Goal: Feedback & Contribution: Submit feedback/report problem

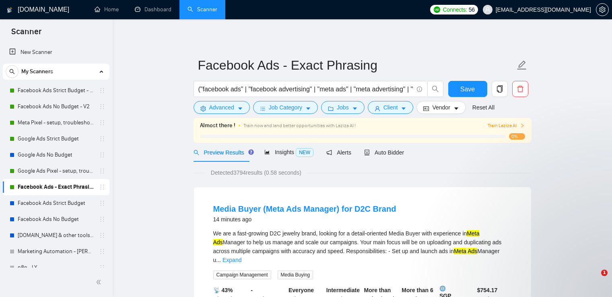
click at [55, 90] on link "Facebook Ads Strict Budget - V2" at bounding box center [56, 90] width 76 height 16
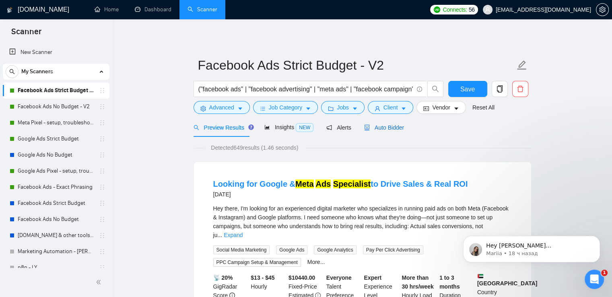
drag, startPoint x: 380, startPoint y: 130, endPoint x: 474, endPoint y: 119, distance: 94.7
click at [380, 130] on span "Auto Bidder" at bounding box center [384, 127] width 40 height 6
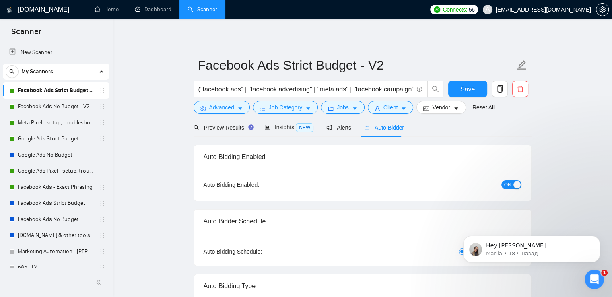
radio input "false"
radio input "true"
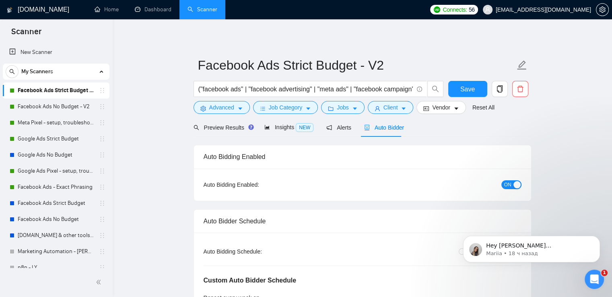
click at [505, 183] on span "ON" at bounding box center [507, 184] width 7 height 9
click at [463, 89] on span "Save" at bounding box center [467, 89] width 14 height 10
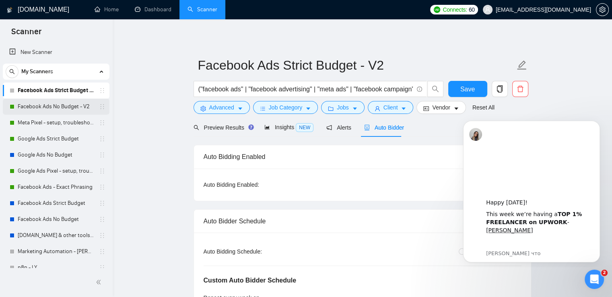
click at [35, 105] on link "Facebook Ads No Budget - V2" at bounding box center [56, 107] width 76 height 16
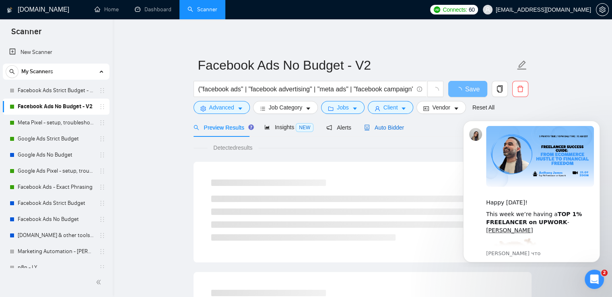
click at [382, 127] on span "Auto Bidder" at bounding box center [384, 127] width 40 height 6
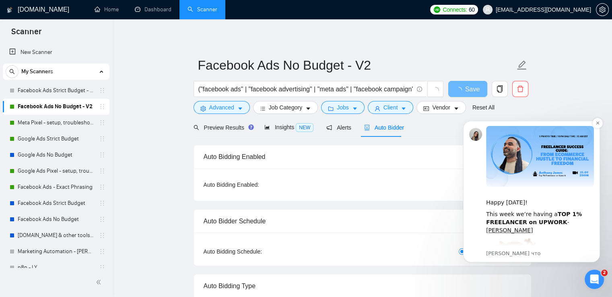
radio input "false"
radio input "true"
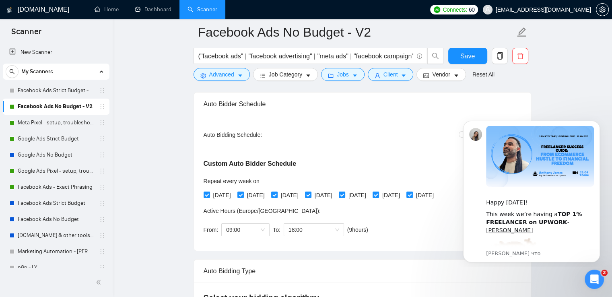
scroll to position [80, 0]
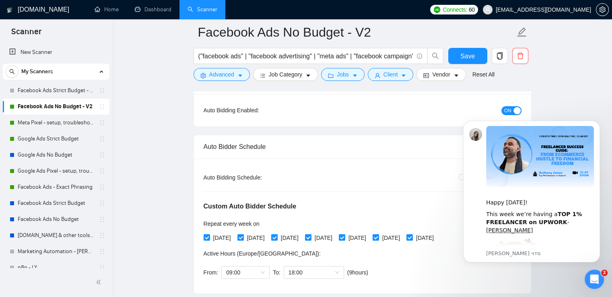
click at [503, 109] on button "ON" at bounding box center [511, 110] width 20 height 9
click at [45, 119] on link "Meta Pixel - setup, troubleshooting, tracking" at bounding box center [56, 123] width 76 height 16
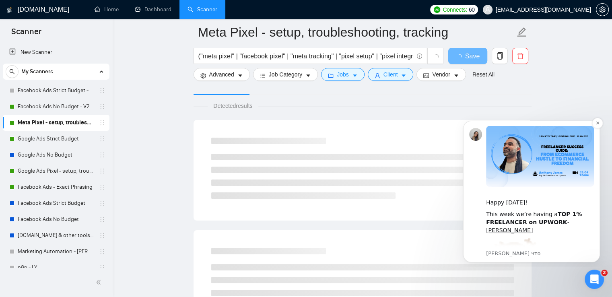
scroll to position [80, 0]
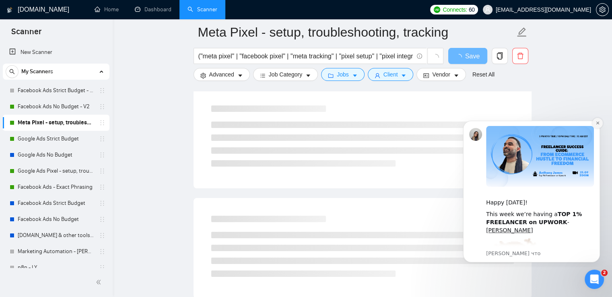
drag, startPoint x: 596, startPoint y: 125, endPoint x: 1052, endPoint y: 236, distance: 468.6
click at [596, 125] on button "Dismiss notification" at bounding box center [597, 123] width 10 height 10
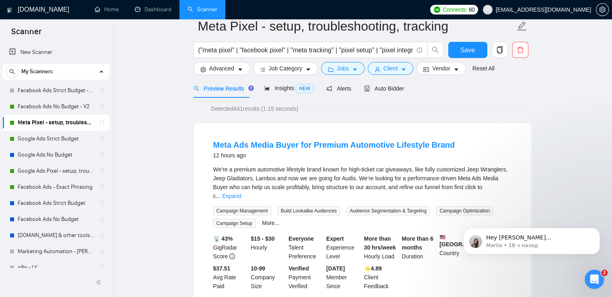
scroll to position [0, 0]
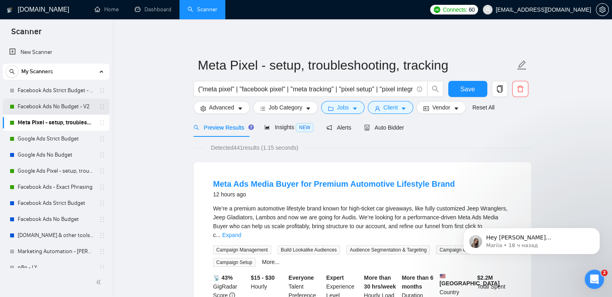
click at [44, 111] on link "Facebook Ads No Budget - V2" at bounding box center [56, 107] width 76 height 16
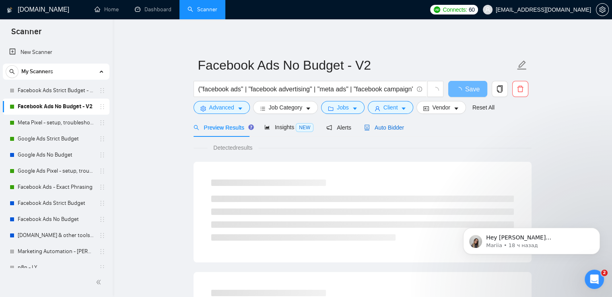
click at [381, 123] on div "Auto Bidder" at bounding box center [384, 127] width 40 height 9
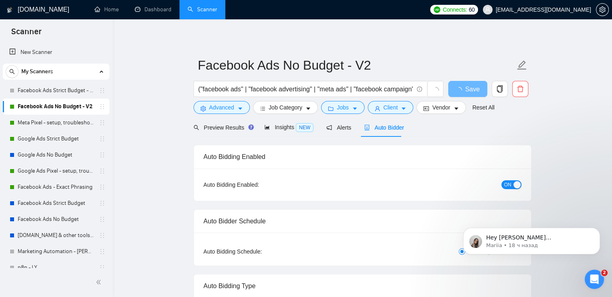
radio input "false"
radio input "true"
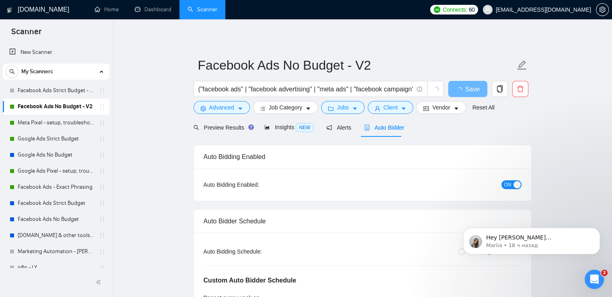
click at [506, 185] on div "Hey [PERSON_NAME][EMAIL_ADDRESS][PERSON_NAME][DOMAIN_NAME], Looks like your Upw…" at bounding box center [531, 204] width 148 height 101
click at [507, 185] on span "ON" at bounding box center [507, 184] width 7 height 9
click at [470, 92] on span "Save" at bounding box center [467, 89] width 14 height 10
click at [42, 124] on link "Meta Pixel - setup, troubleshooting, tracking" at bounding box center [56, 123] width 76 height 16
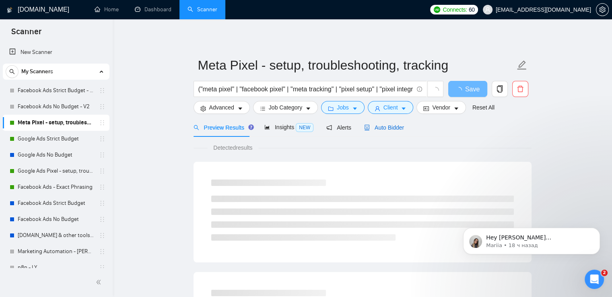
click at [384, 127] on span "Auto Bidder" at bounding box center [384, 127] width 40 height 6
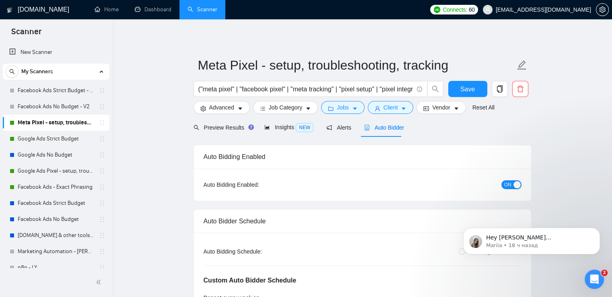
click at [507, 185] on span "ON" at bounding box center [507, 184] width 7 height 9
click at [473, 89] on span "Save" at bounding box center [467, 89] width 14 height 10
click at [49, 142] on link "Google Ads Strict Budget" at bounding box center [56, 139] width 76 height 16
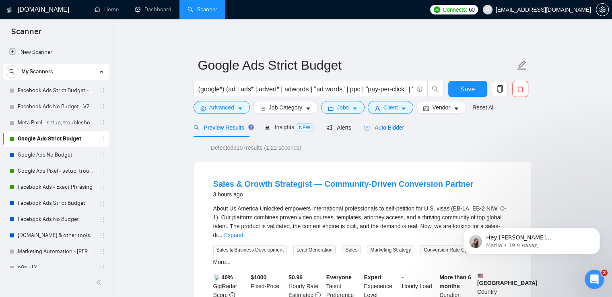
click at [387, 129] on span "Auto Bidder" at bounding box center [384, 127] width 40 height 6
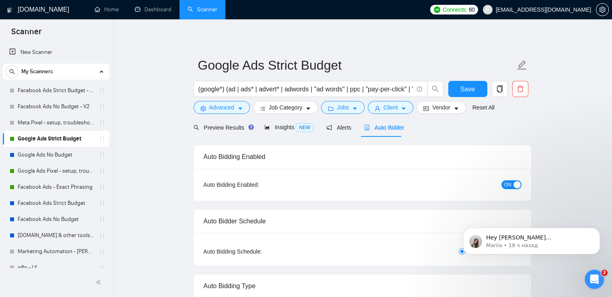
radio input "false"
radio input "true"
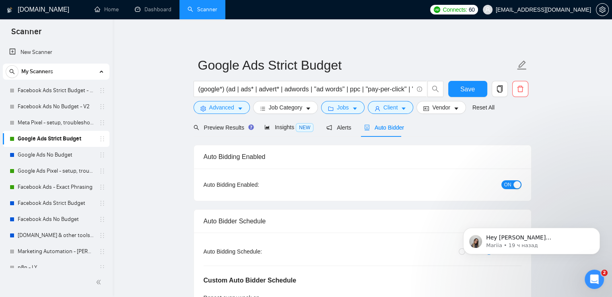
click at [505, 183] on span "ON" at bounding box center [507, 184] width 7 height 9
click at [467, 93] on span "Save" at bounding box center [467, 89] width 14 height 10
click at [42, 171] on link "Google Ads Pixel - setup, troubleshooting, tracking" at bounding box center [56, 171] width 76 height 16
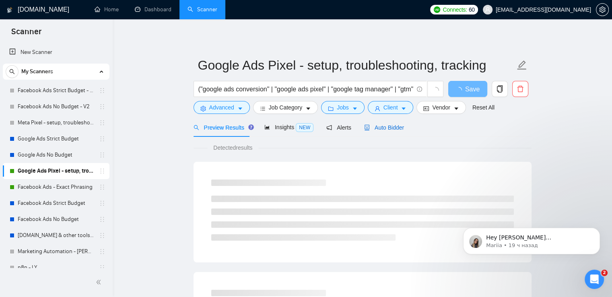
click at [375, 129] on span "Auto Bidder" at bounding box center [384, 127] width 40 height 6
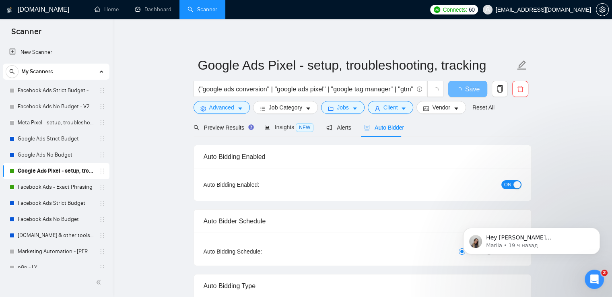
radio input "false"
radio input "true"
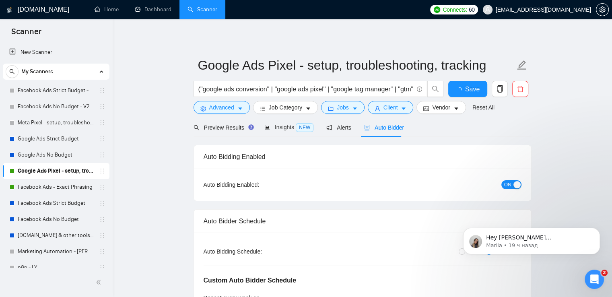
click at [506, 185] on span "ON" at bounding box center [507, 184] width 7 height 9
click at [463, 87] on span "Save" at bounding box center [467, 89] width 14 height 10
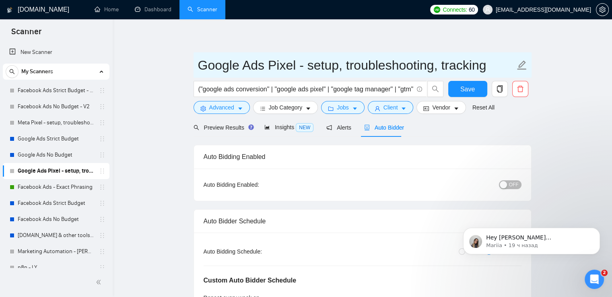
click at [39, 181] on link "Facebook Ads - Exact Phrasing" at bounding box center [56, 187] width 76 height 16
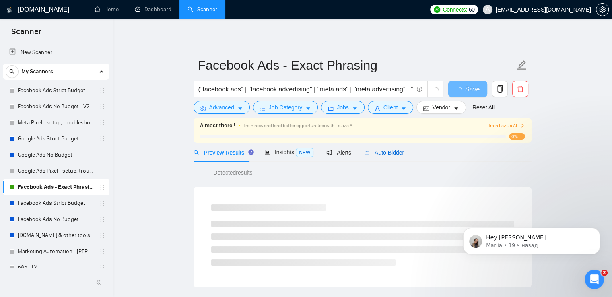
click at [377, 149] on span "Auto Bidder" at bounding box center [384, 152] width 40 height 6
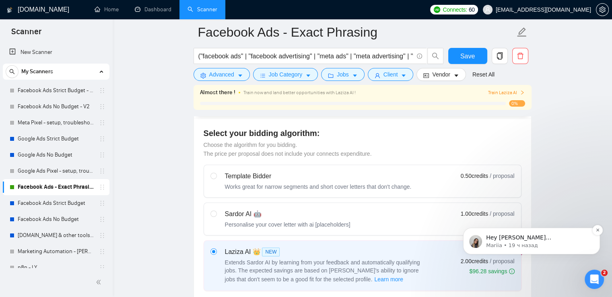
scroll to position [362, 0]
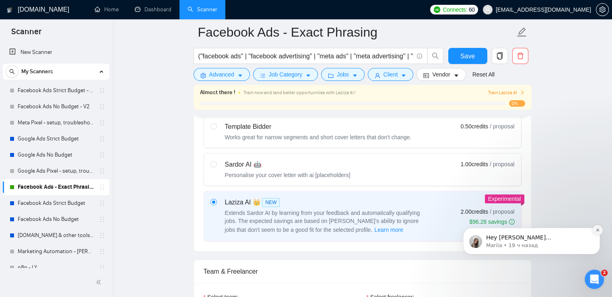
click at [596, 230] on icon "Dismiss notification" at bounding box center [597, 230] width 4 height 4
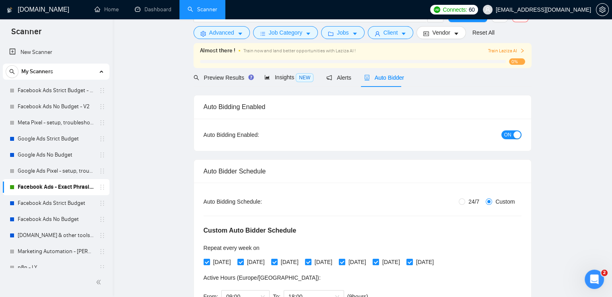
scroll to position [0, 0]
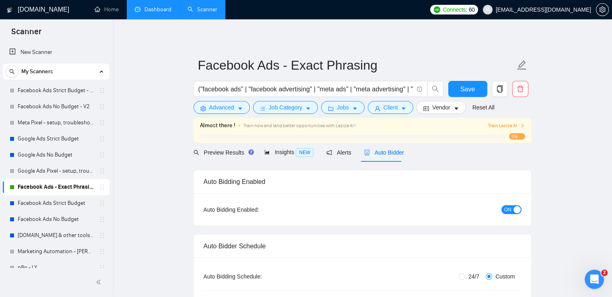
click at [150, 13] on link "Dashboard" at bounding box center [153, 9] width 37 height 7
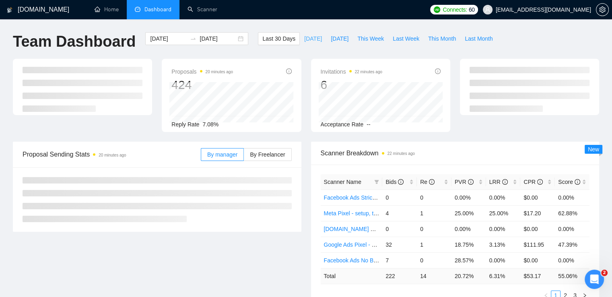
click at [304, 39] on span "[DATE]" at bounding box center [313, 38] width 18 height 9
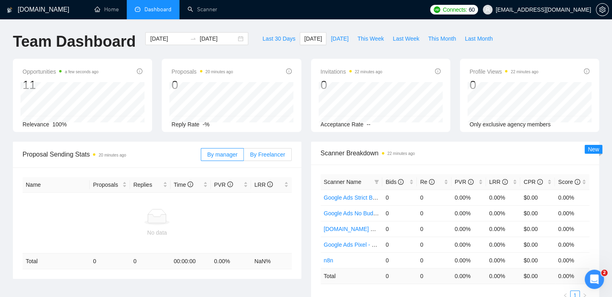
click at [278, 151] on span "By Freelancer" at bounding box center [267, 154] width 35 height 6
click at [244, 156] on input "By Freelancer" at bounding box center [244, 156] width 0 height 0
click at [328, 33] on button "[DATE]" at bounding box center [339, 38] width 27 height 13
type input "[DATE]"
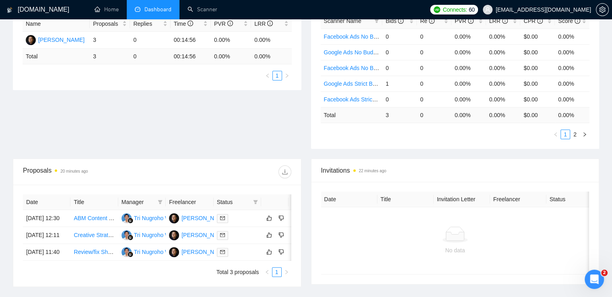
scroll to position [201, 0]
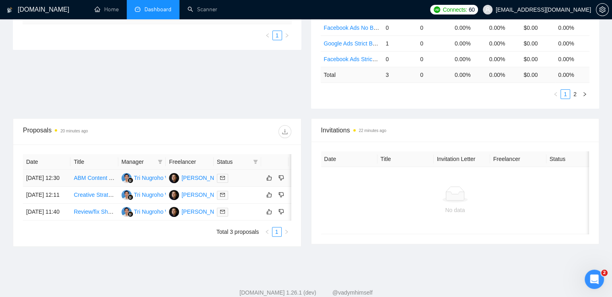
click at [98, 181] on link "ABM Content Marketer for Fast Growing AI Company" at bounding box center [140, 178] width 133 height 6
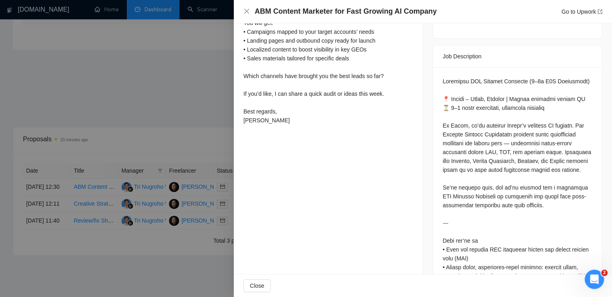
scroll to position [241, 0]
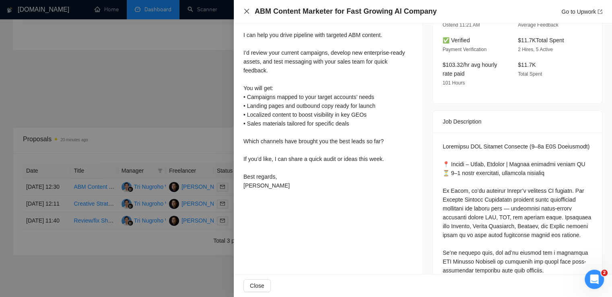
click at [247, 12] on icon "close" at bounding box center [246, 11] width 5 height 5
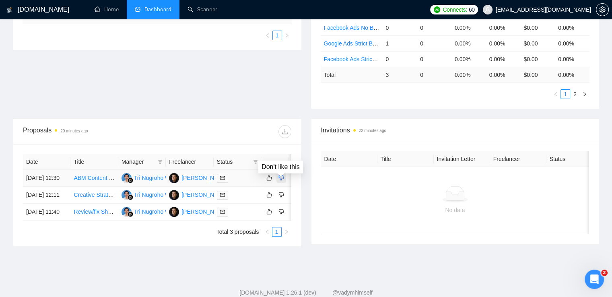
click at [280, 180] on icon "dislike" at bounding box center [281, 178] width 6 height 6
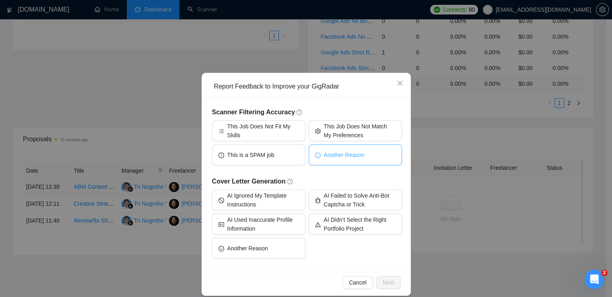
scroll to position [24, 0]
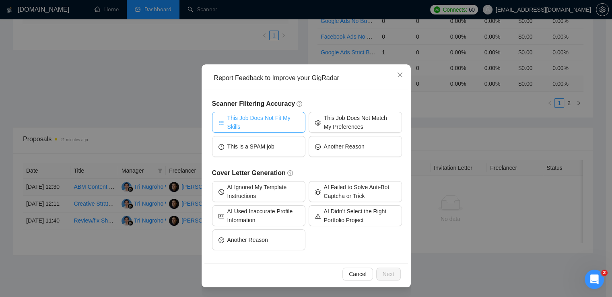
click at [265, 122] on span "This Job Does Not Fit My Skills" at bounding box center [263, 122] width 72 height 18
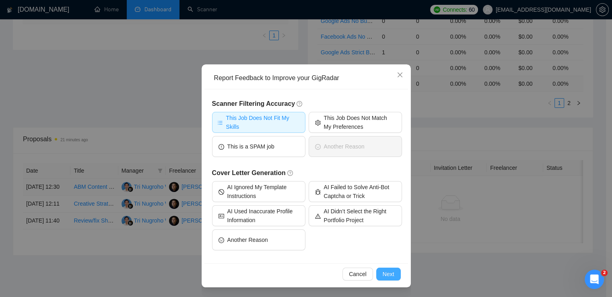
click at [387, 271] on span "Next" at bounding box center [388, 273] width 12 height 9
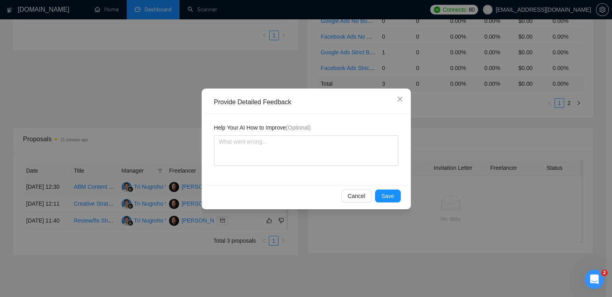
scroll to position [0, 0]
click at [389, 195] on span "Save" at bounding box center [387, 195] width 13 height 9
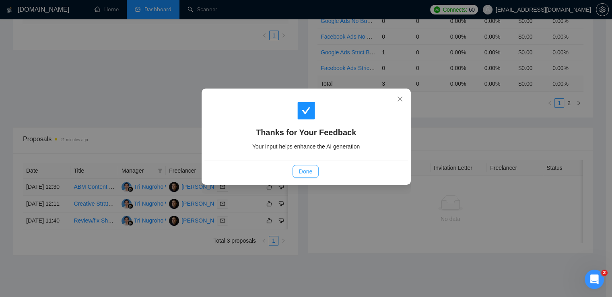
click at [308, 174] on span "Done" at bounding box center [305, 171] width 13 height 9
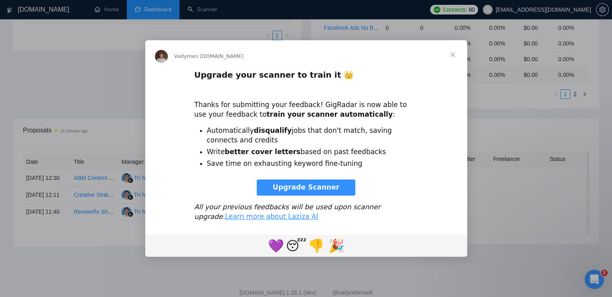
click at [454, 51] on span "Закрыть" at bounding box center [452, 54] width 29 height 29
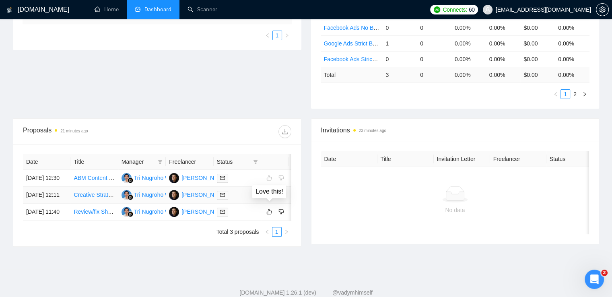
click at [243, 199] on div at bounding box center [237, 194] width 41 height 9
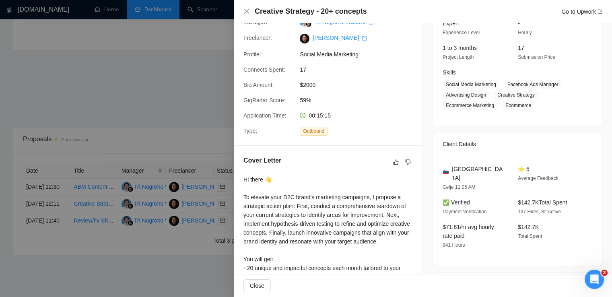
scroll to position [14, 0]
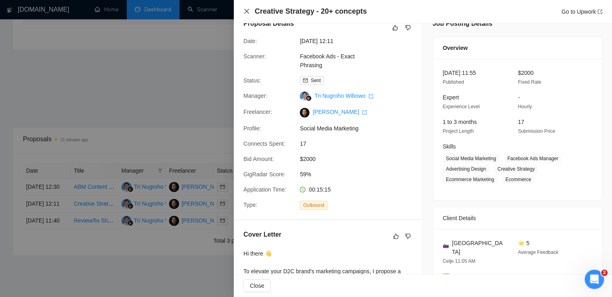
click at [248, 10] on icon "close" at bounding box center [246, 11] width 5 height 5
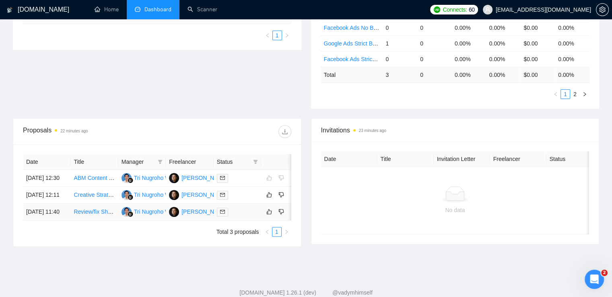
click at [245, 216] on div at bounding box center [237, 211] width 41 height 9
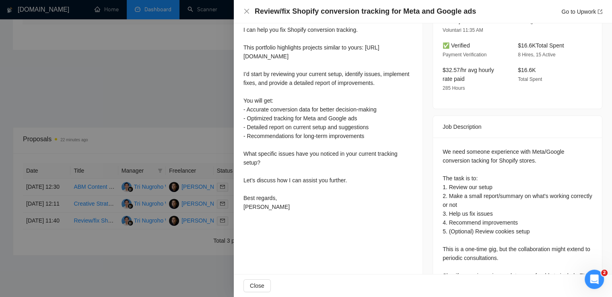
scroll to position [294, 0]
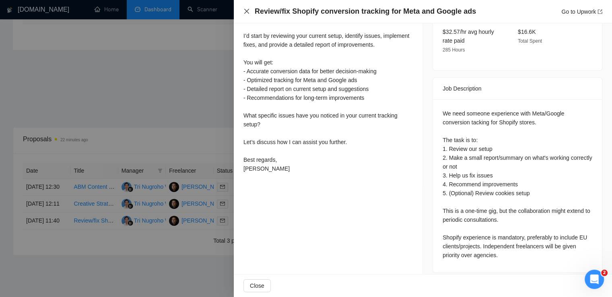
click at [244, 13] on icon "close" at bounding box center [246, 11] width 6 height 6
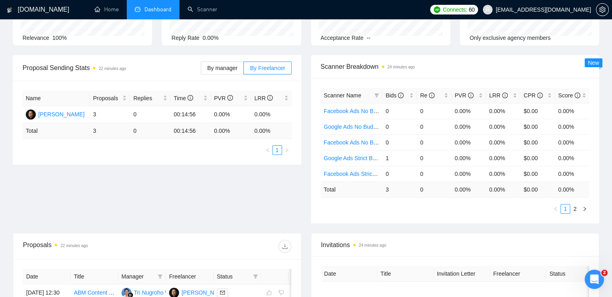
scroll to position [0, 0]
